Goal: Check status: Check status

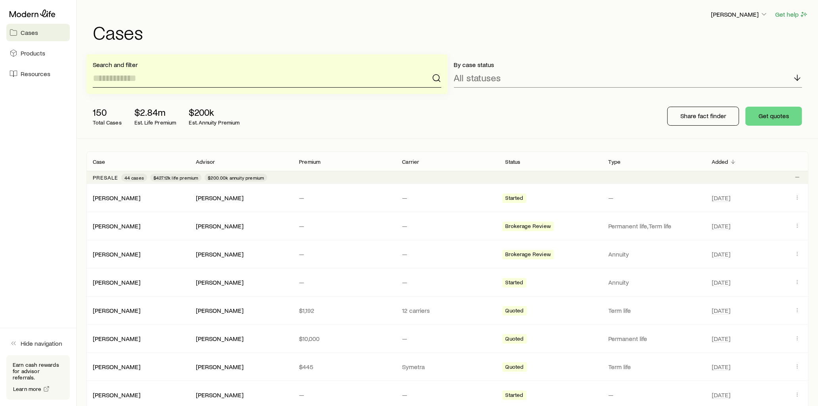
click at [156, 81] on input at bounding box center [267, 78] width 349 height 19
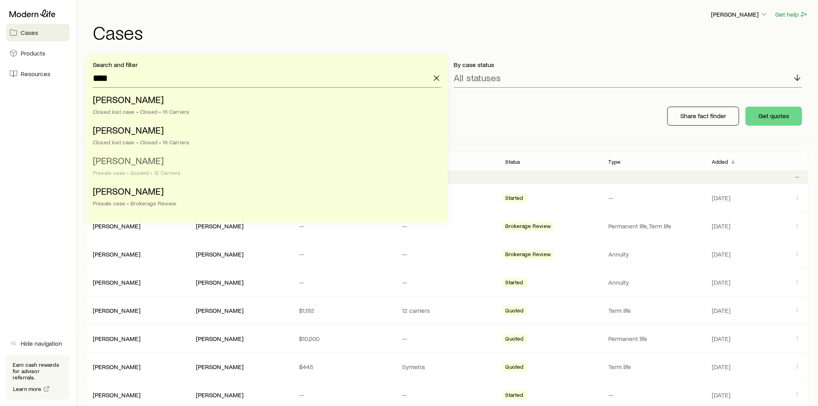
click at [121, 163] on span "[PERSON_NAME]" at bounding box center [128, 161] width 71 height 12
type input "**********"
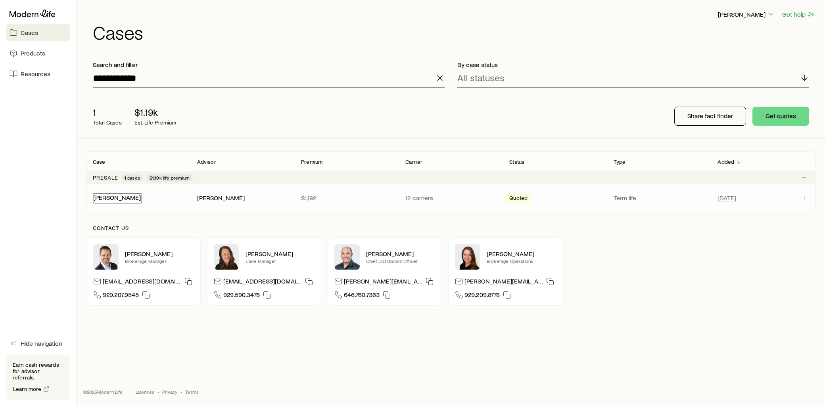
click at [116, 198] on link "[PERSON_NAME]" at bounding box center [117, 198] width 48 height 8
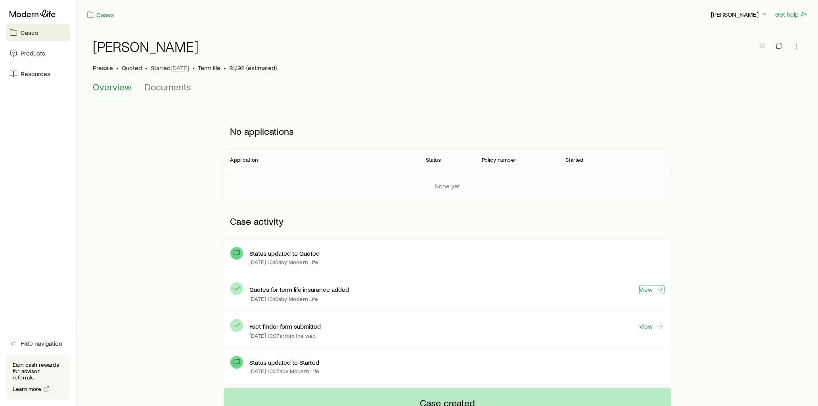
click at [644, 290] on link "View" at bounding box center [651, 289] width 25 height 9
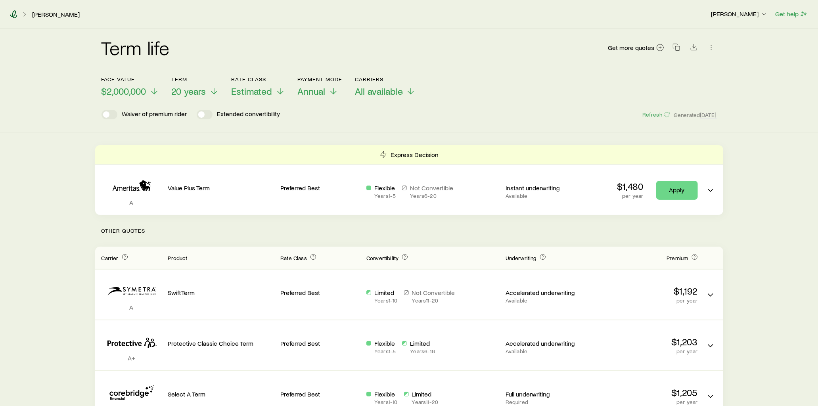
click at [16, 15] on icon at bounding box center [14, 14] width 8 height 8
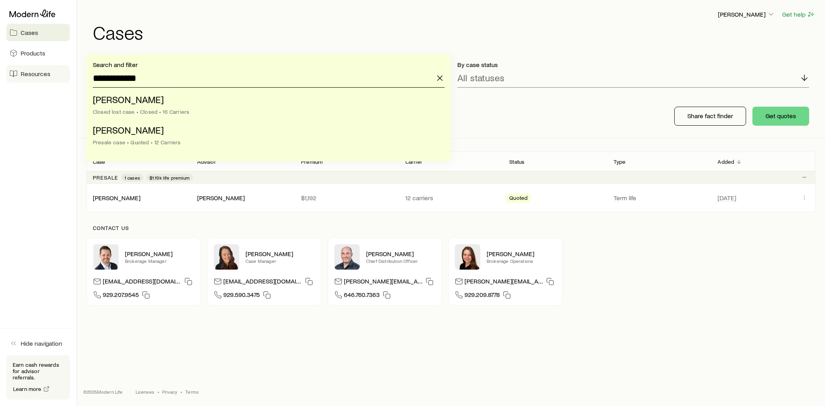
drag, startPoint x: 132, startPoint y: 77, endPoint x: 54, endPoint y: 74, distance: 77.4
click at [54, 74] on div "**********" at bounding box center [412, 203] width 825 height 406
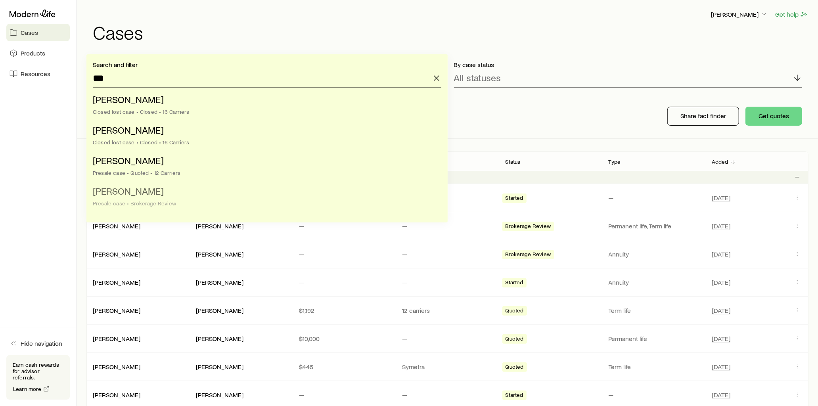
click at [131, 196] on span "[PERSON_NAME]" at bounding box center [128, 191] width 71 height 12
type input "**********"
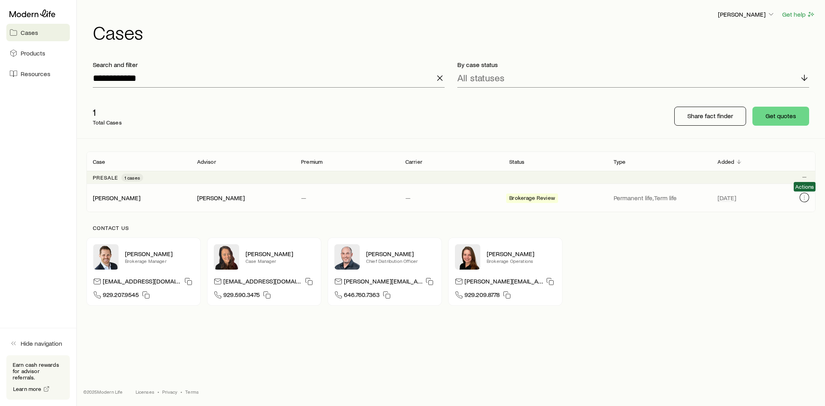
click at [805, 198] on icon "Client cases" at bounding box center [804, 197] width 6 height 6
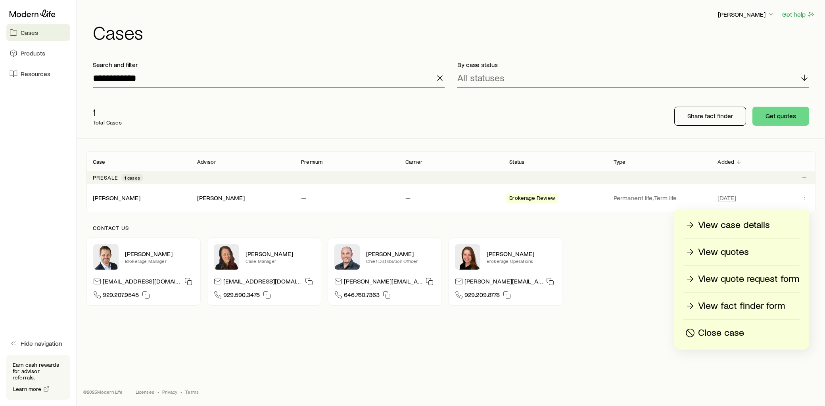
click at [734, 305] on p "View fact finder form" at bounding box center [741, 306] width 87 height 13
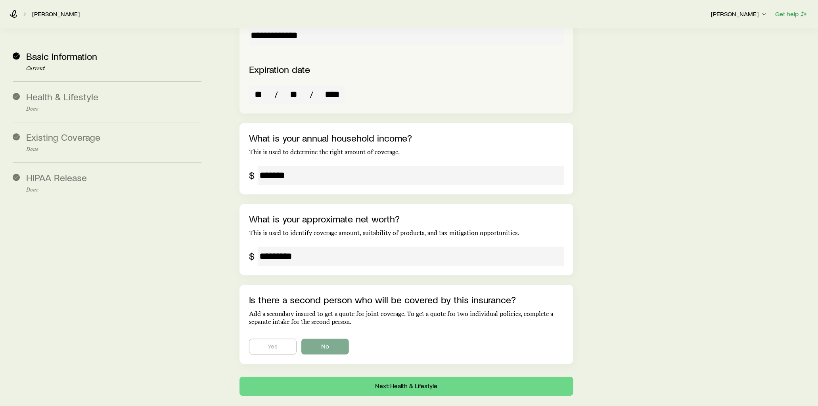
scroll to position [1548, 0]
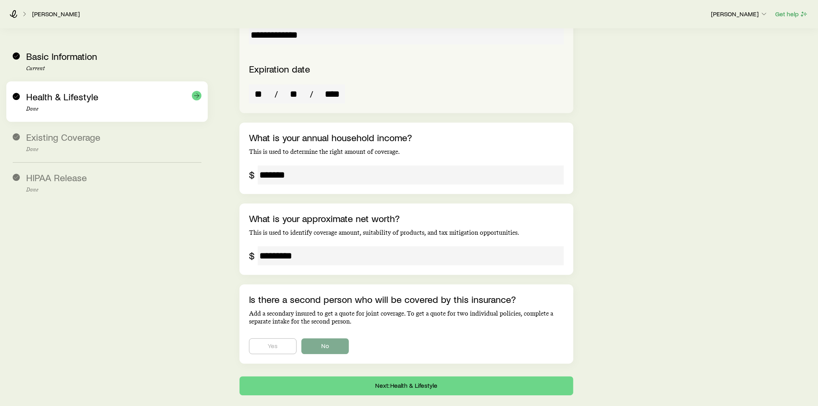
click at [110, 105] on div "Health & Lifestyle Done" at bounding box center [113, 101] width 175 height 21
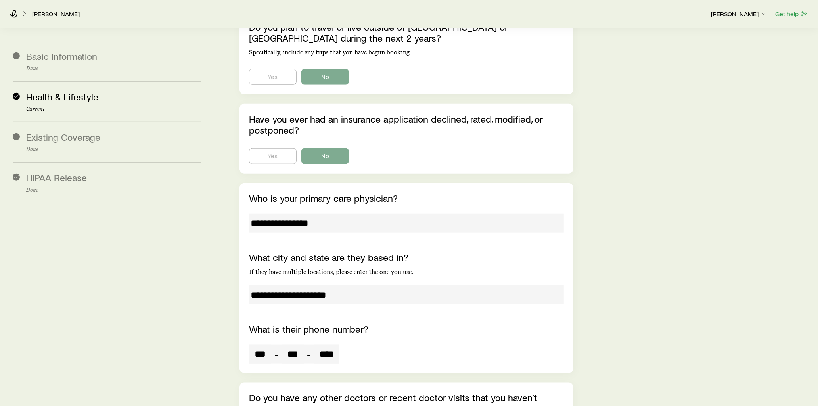
scroll to position [3084, 0]
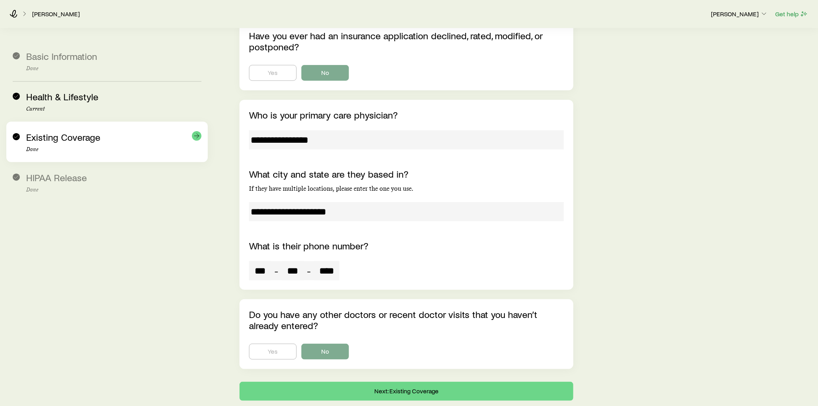
click at [77, 139] on span "Existing Coverage" at bounding box center [63, 137] width 74 height 12
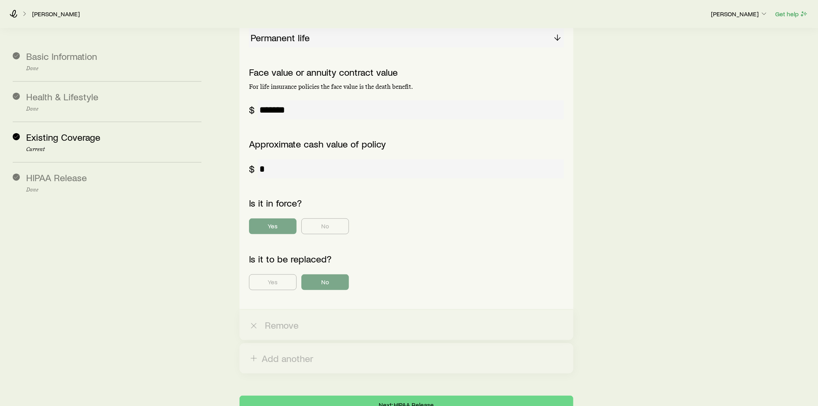
scroll to position [705, 0]
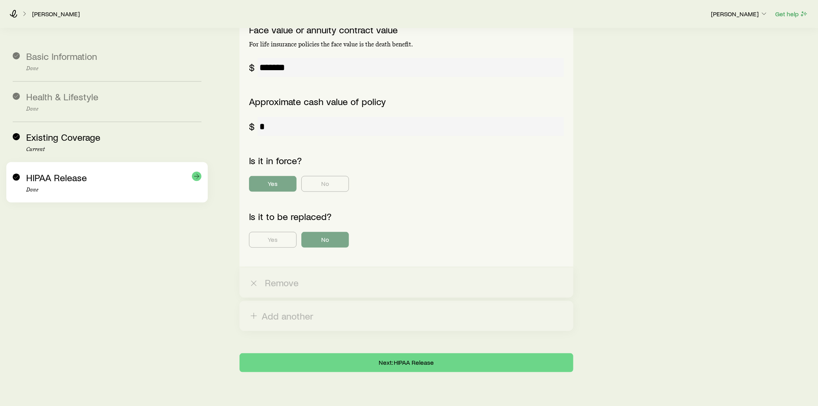
click at [109, 186] on div "HIPAA Release Done" at bounding box center [113, 182] width 175 height 21
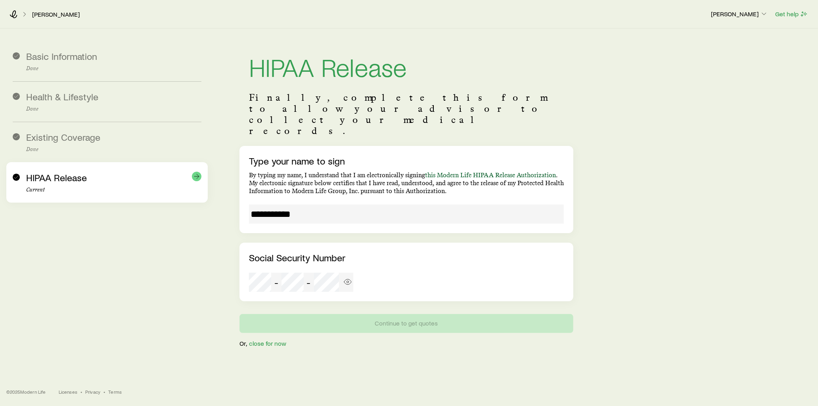
scroll to position [19, 0]
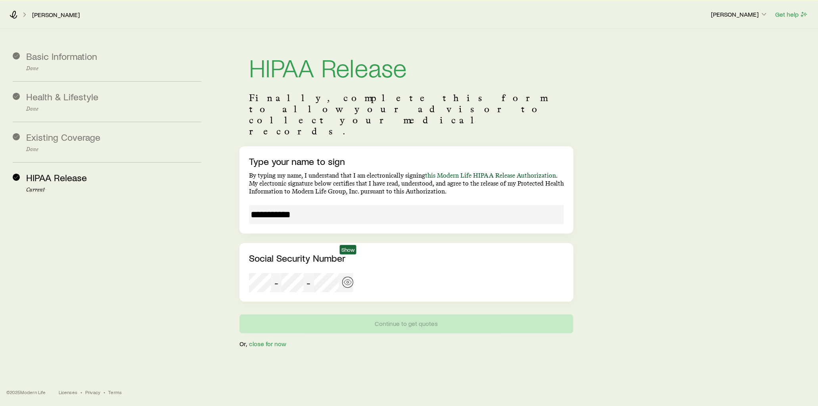
click at [344, 278] on icon "button" at bounding box center [348, 282] width 8 height 8
click at [129, 234] on aside "Basic Information Done Health & Lifestyle Done Existing Coverage Done HIPAA Rel…" at bounding box center [106, 188] width 201 height 319
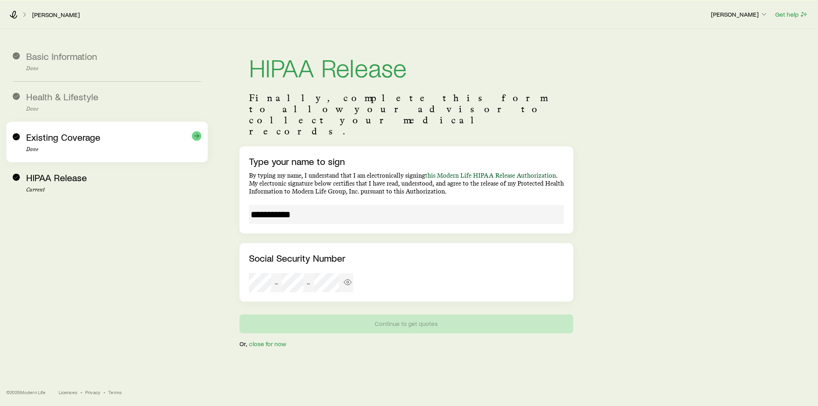
click at [138, 159] on div "Existing Coverage Done" at bounding box center [107, 142] width 189 height 40
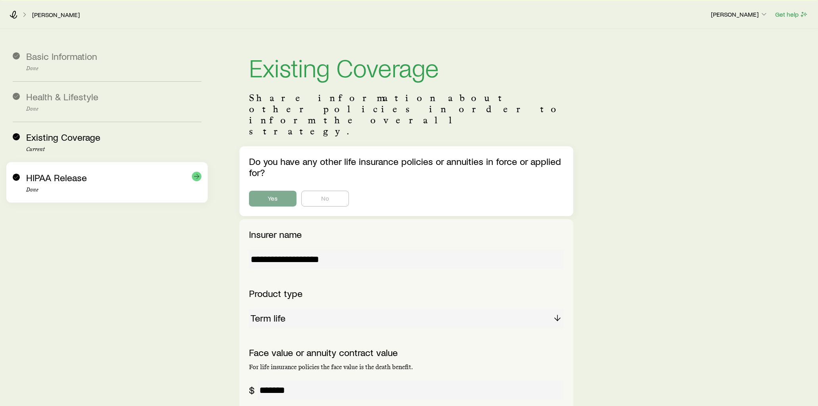
click at [122, 192] on p "Done" at bounding box center [113, 190] width 175 height 6
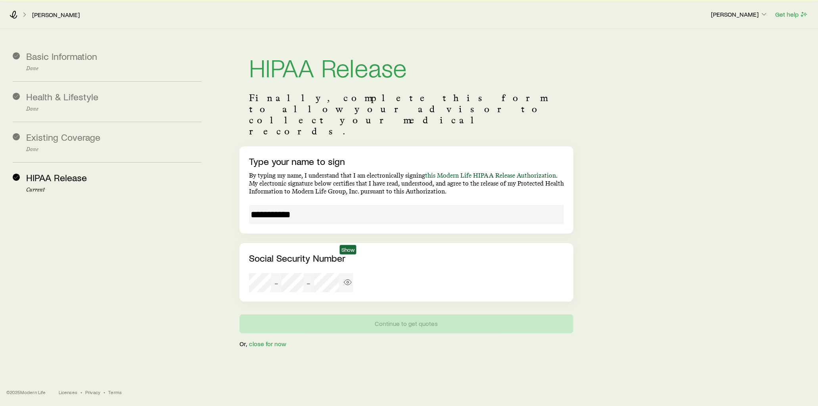
click at [351, 254] on span "Show" at bounding box center [348, 250] width 17 height 10
click at [350, 280] on icon "button" at bounding box center [347, 282] width 7 height 5
click at [348, 278] on icon "button" at bounding box center [348, 282] width 8 height 8
